Goal: Task Accomplishment & Management: Use online tool/utility

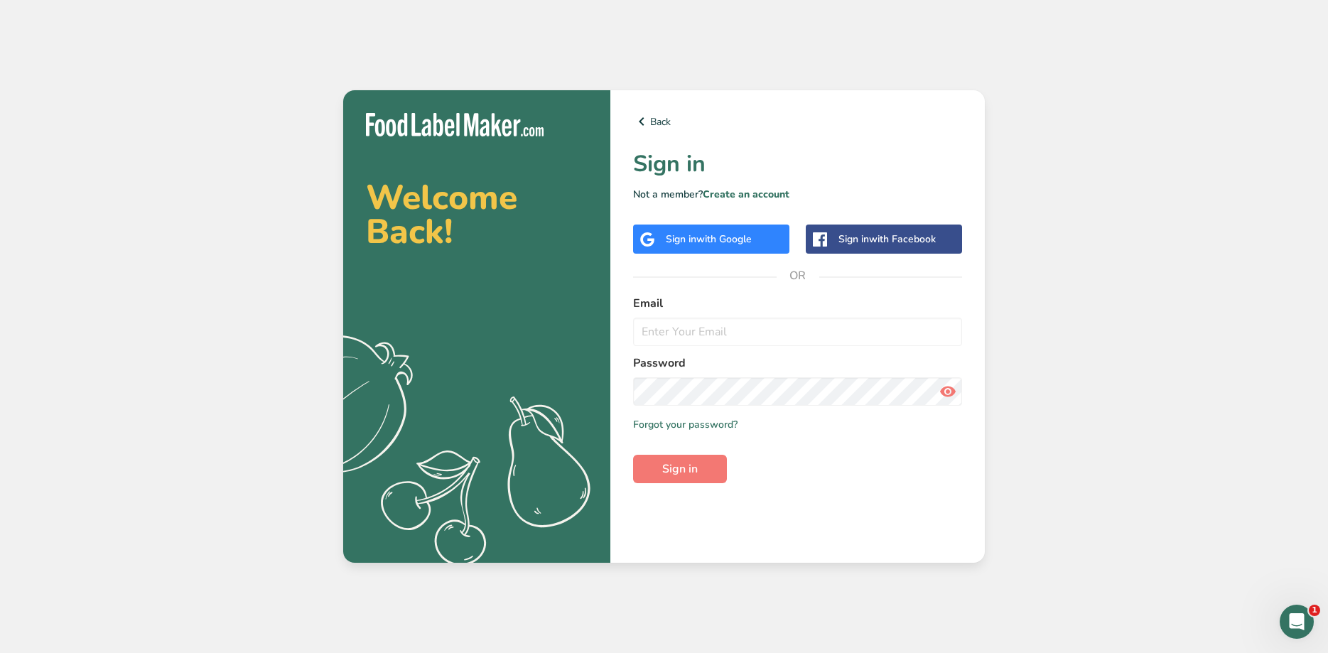
click at [691, 237] on div "Sign in with Google" at bounding box center [709, 239] width 86 height 15
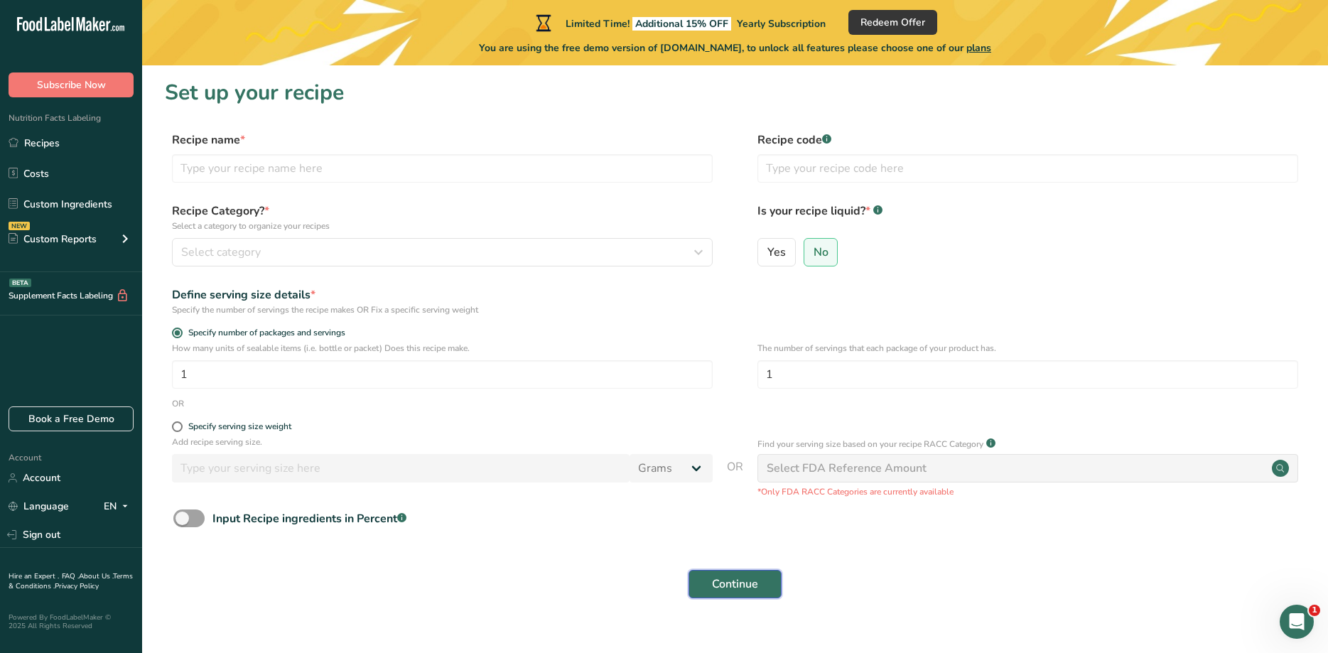
click at [732, 580] on span "Continue" at bounding box center [735, 583] width 46 height 17
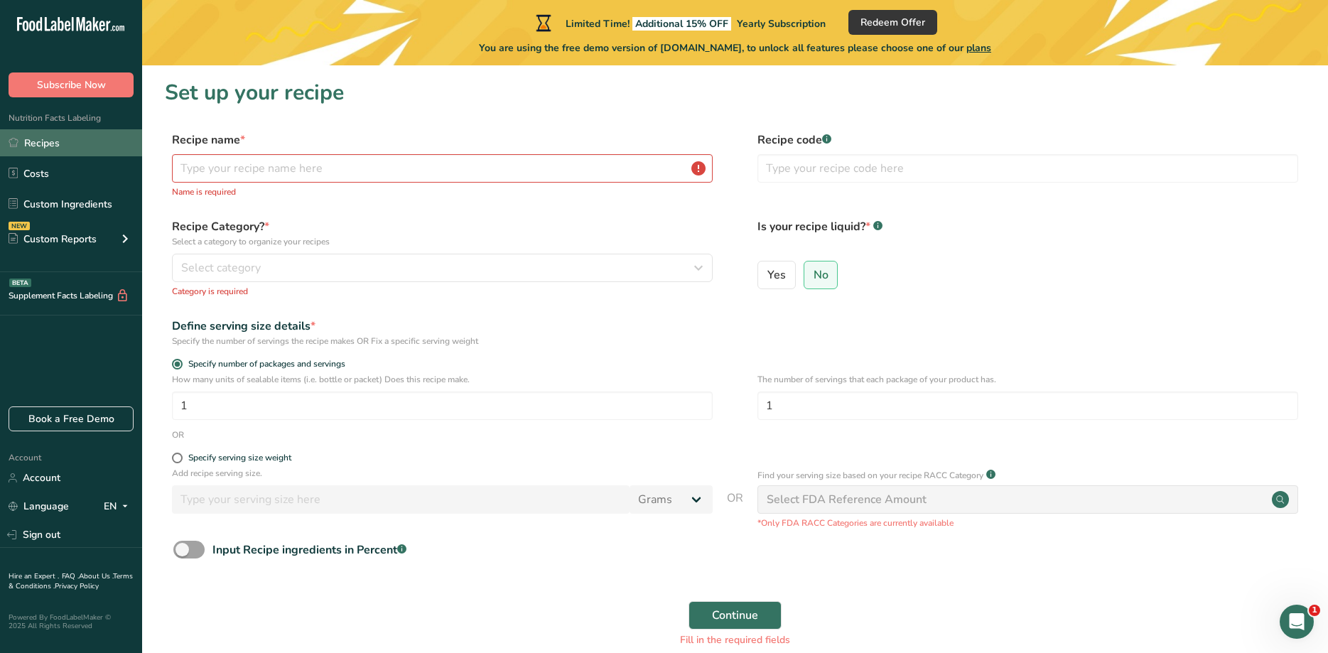
click at [50, 139] on link "Recipes" at bounding box center [71, 142] width 142 height 27
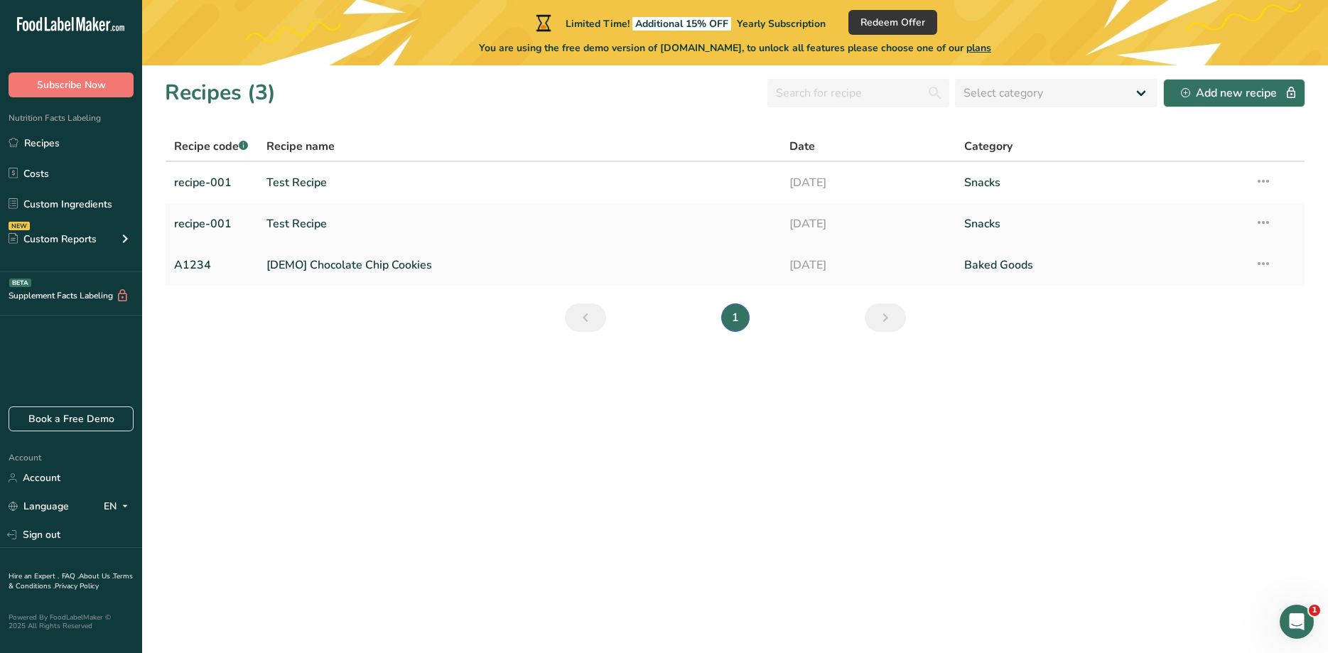
click at [1261, 262] on icon at bounding box center [1263, 264] width 17 height 26
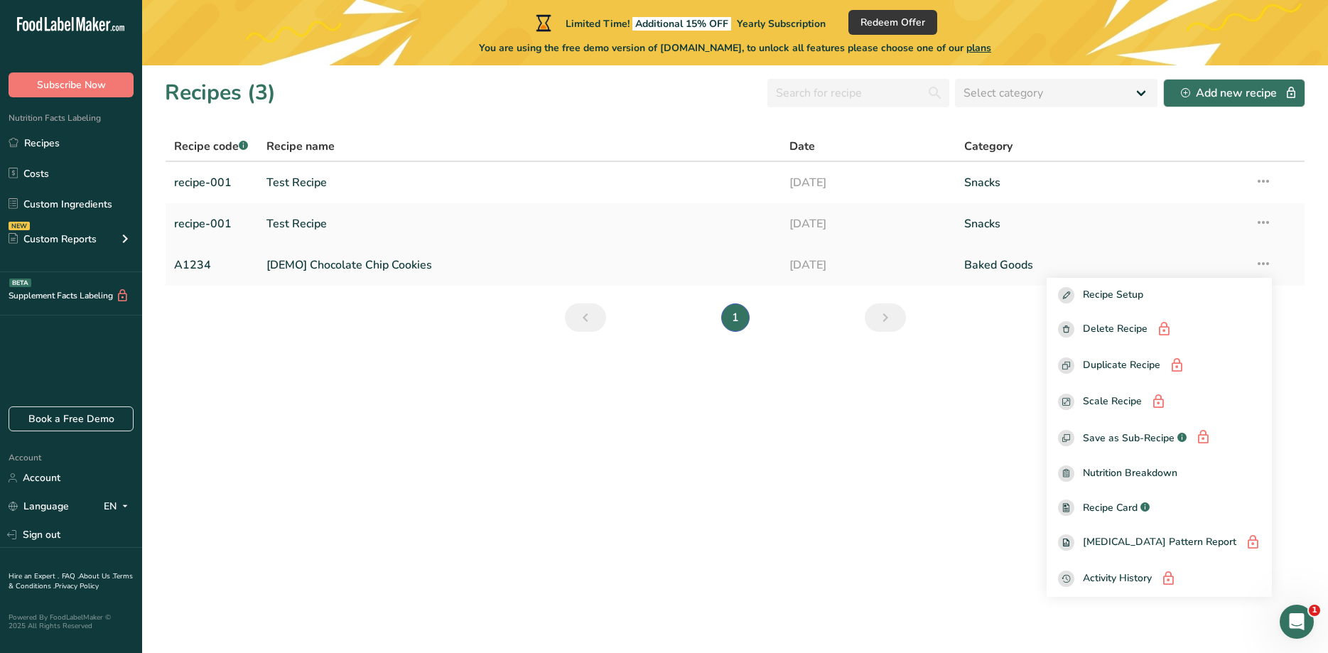
click at [979, 261] on link "Baked Goods" at bounding box center [1100, 265] width 273 height 30
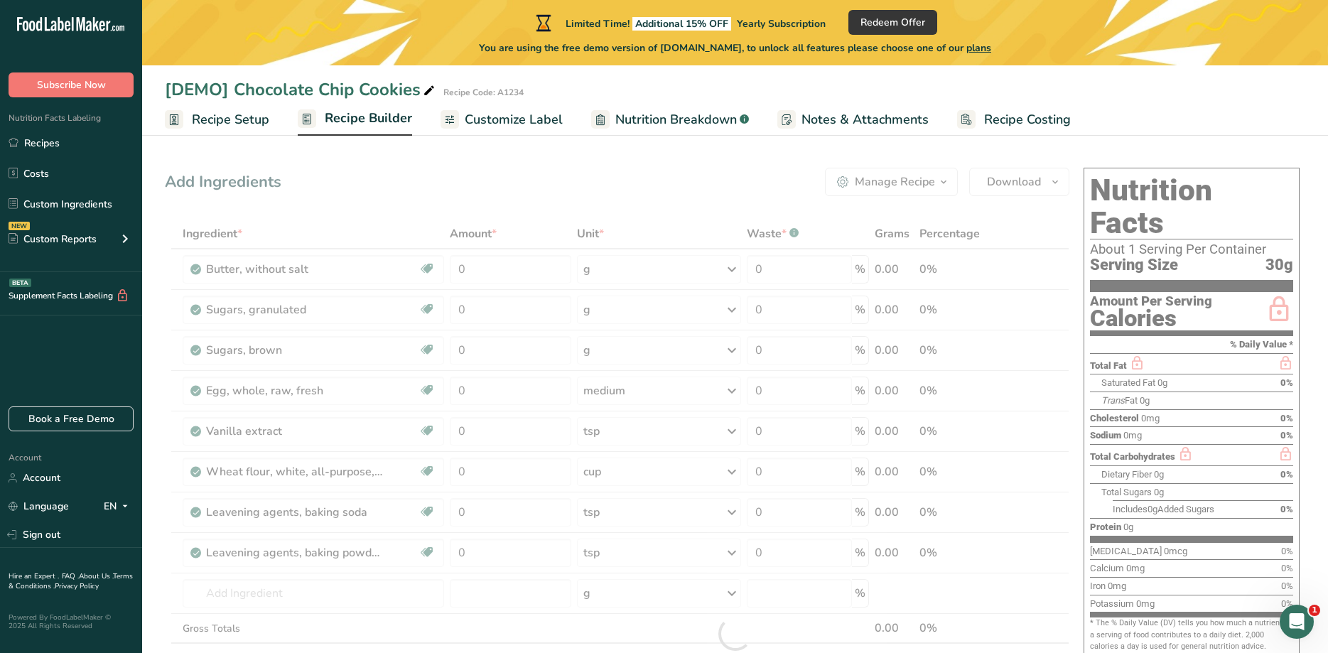
click at [347, 119] on span "Recipe Builder" at bounding box center [368, 118] width 87 height 19
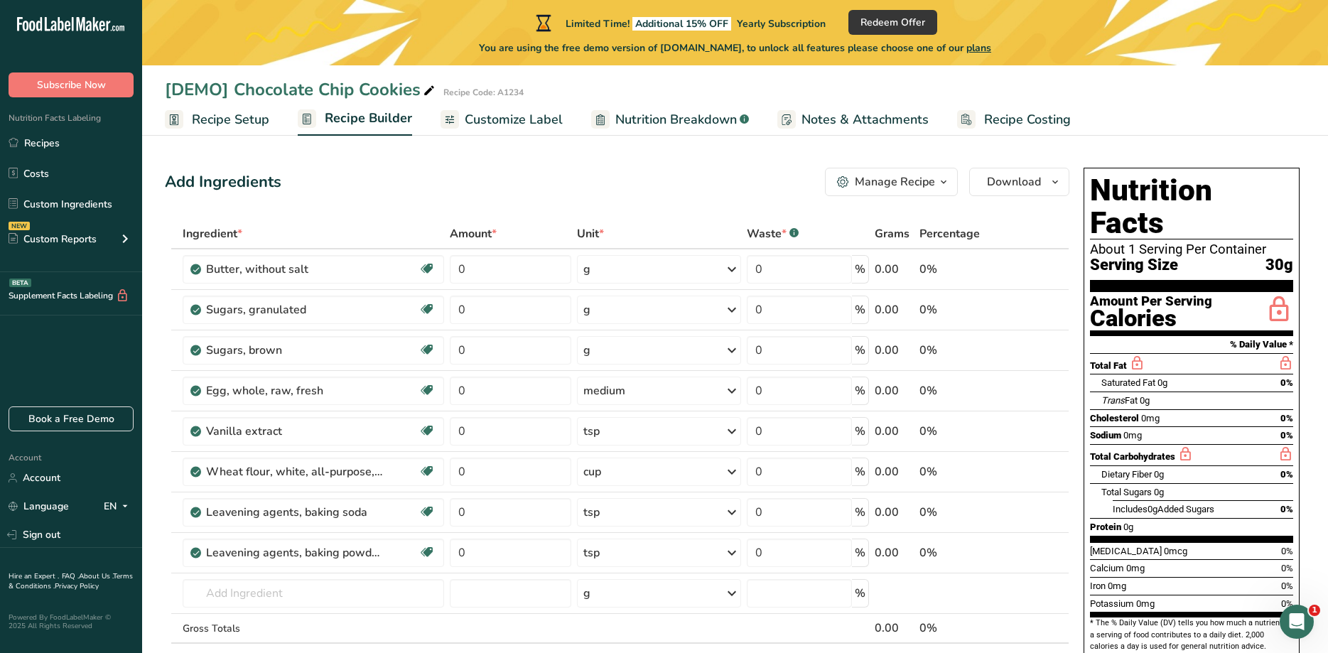
click at [489, 125] on span "Customize Label" at bounding box center [514, 119] width 98 height 19
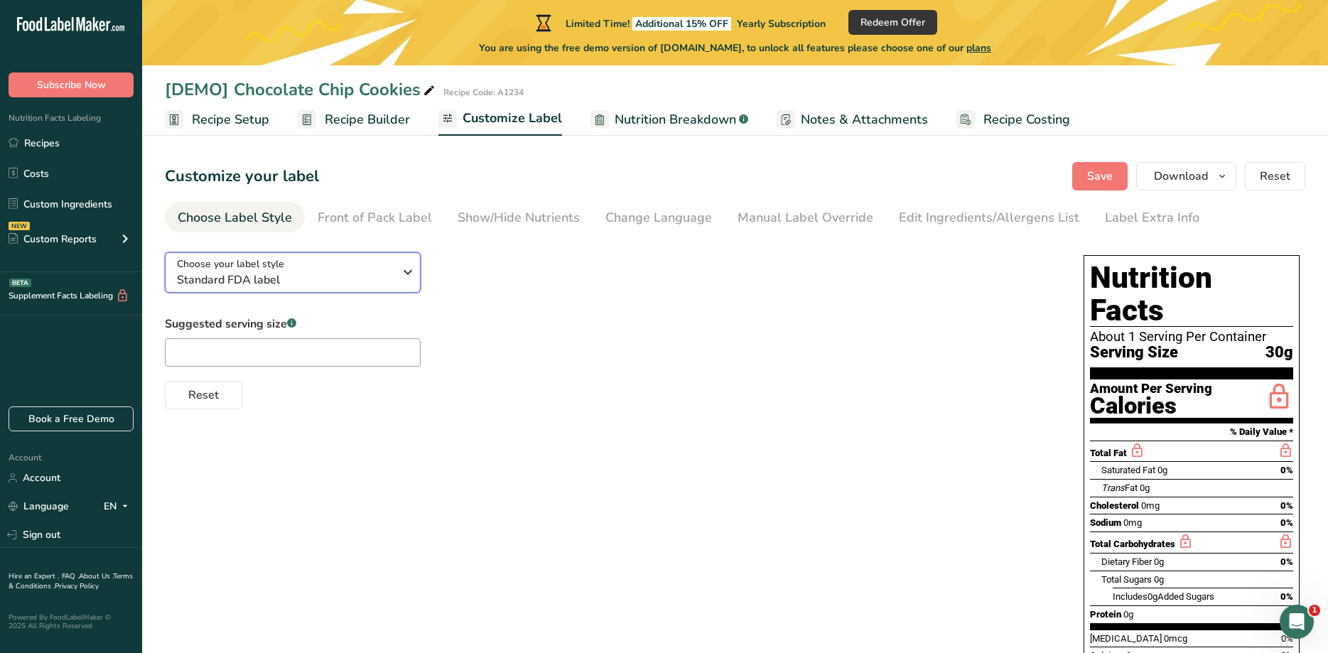
click at [361, 266] on div "Choose your label style Standard FDA label" at bounding box center [285, 272] width 217 height 32
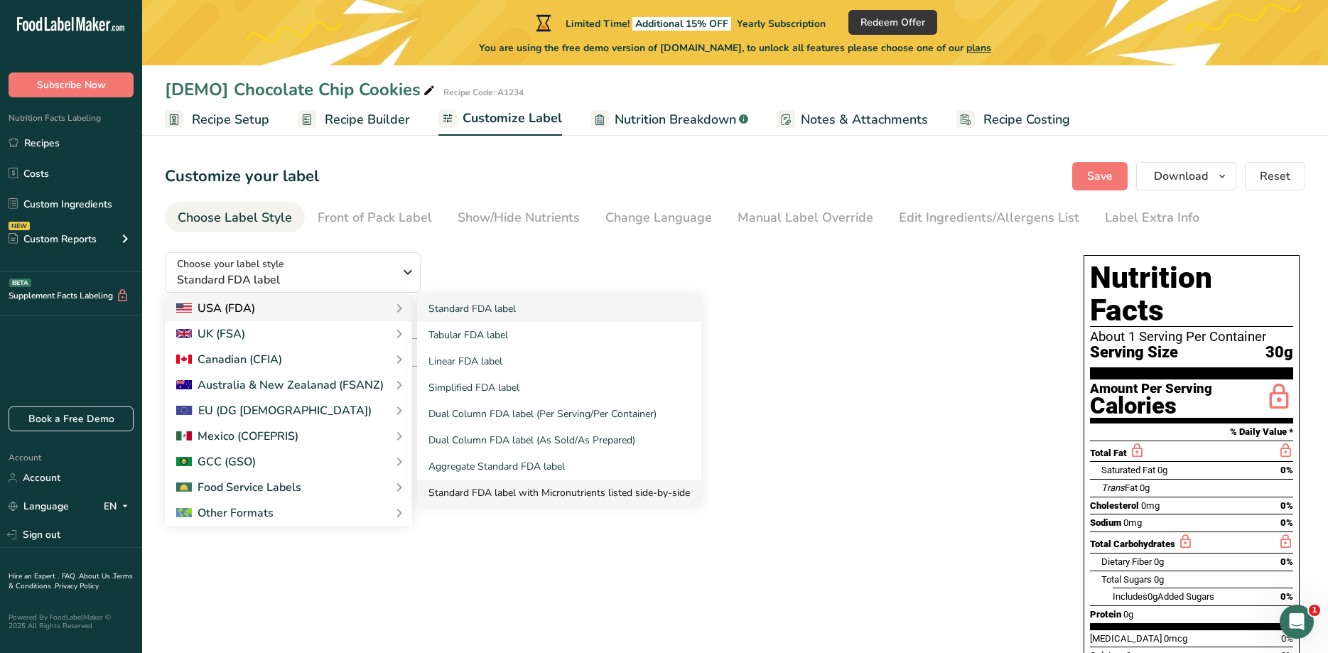
click at [563, 488] on link "Standard FDA label with Micronutrients listed side-by-side" at bounding box center [559, 493] width 284 height 26
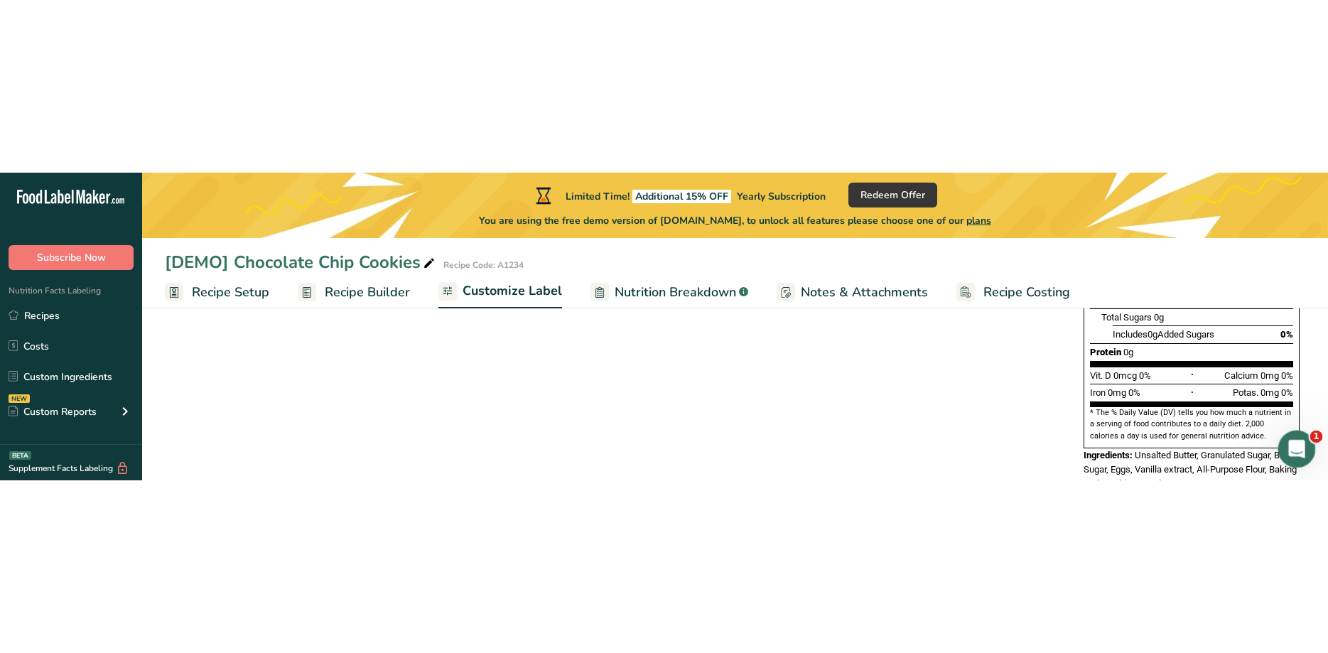
scroll to position [239, 0]
